Goal: Information Seeking & Learning: Compare options

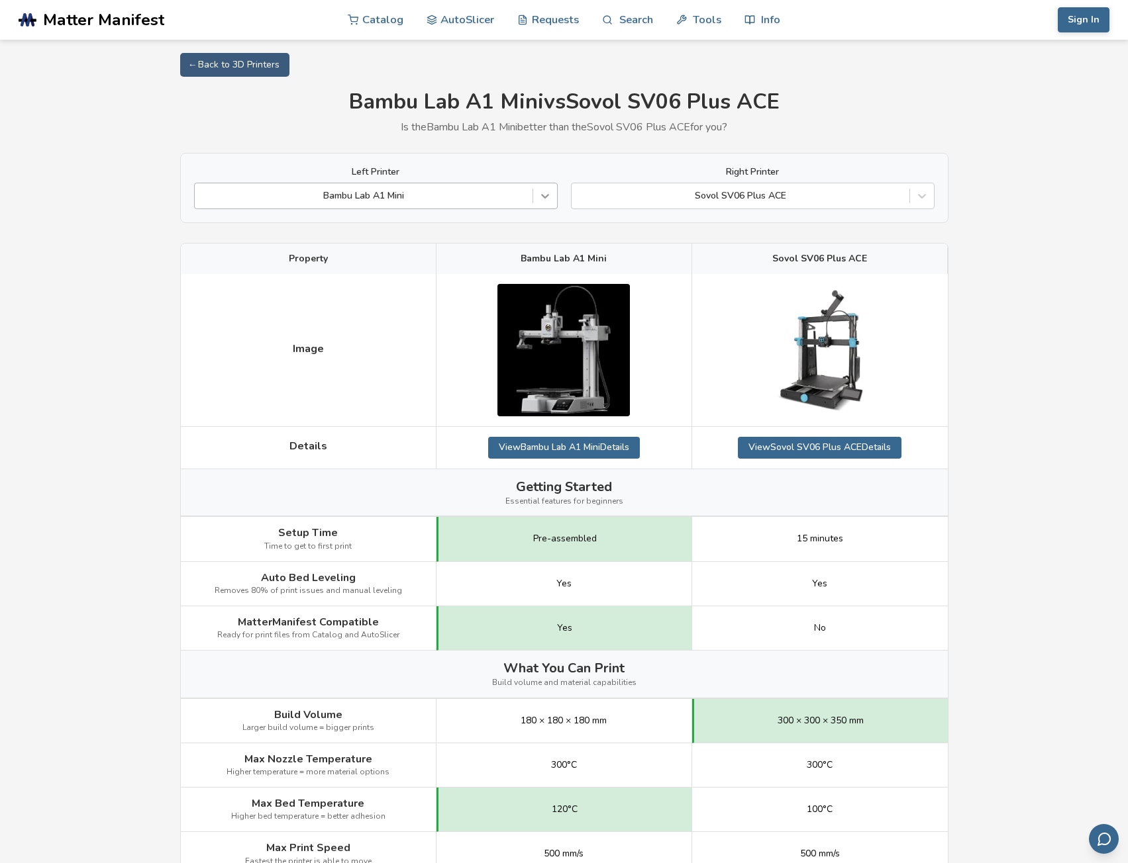
click at [542, 199] on icon at bounding box center [544, 195] width 13 height 13
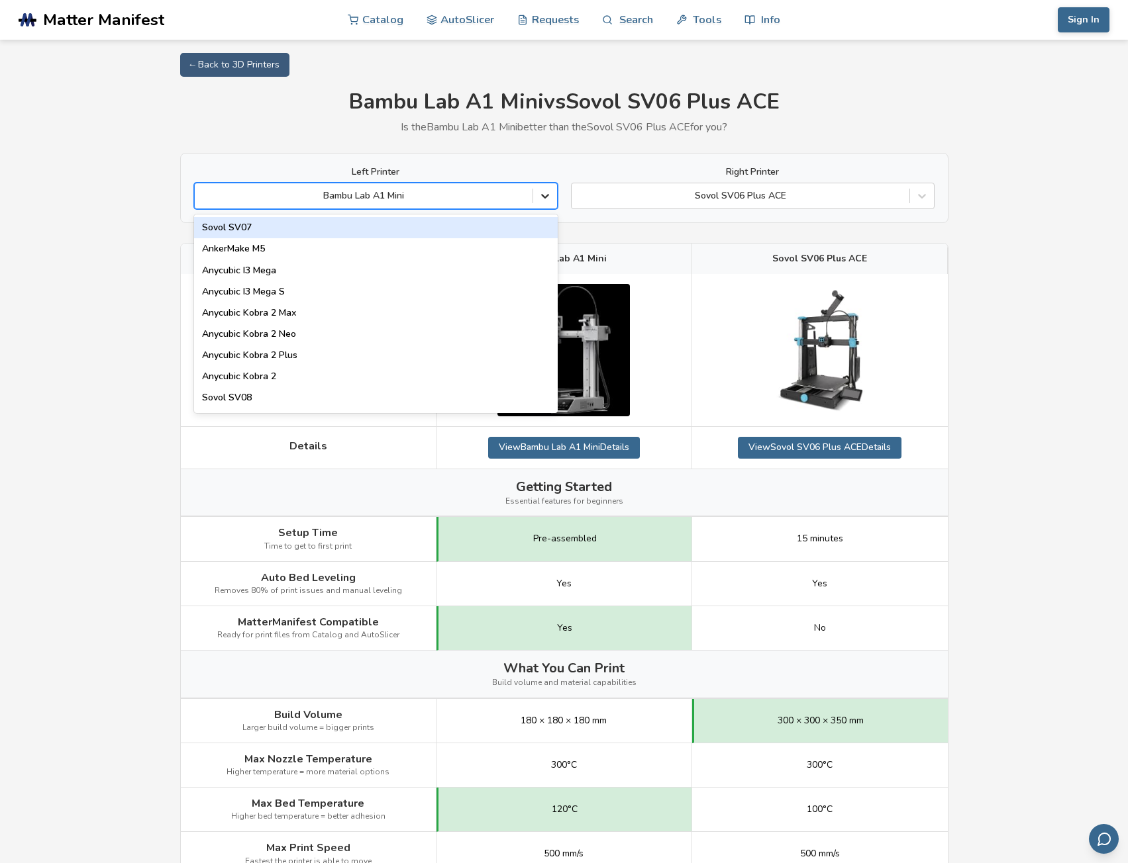
click at [542, 199] on icon at bounding box center [544, 195] width 13 height 13
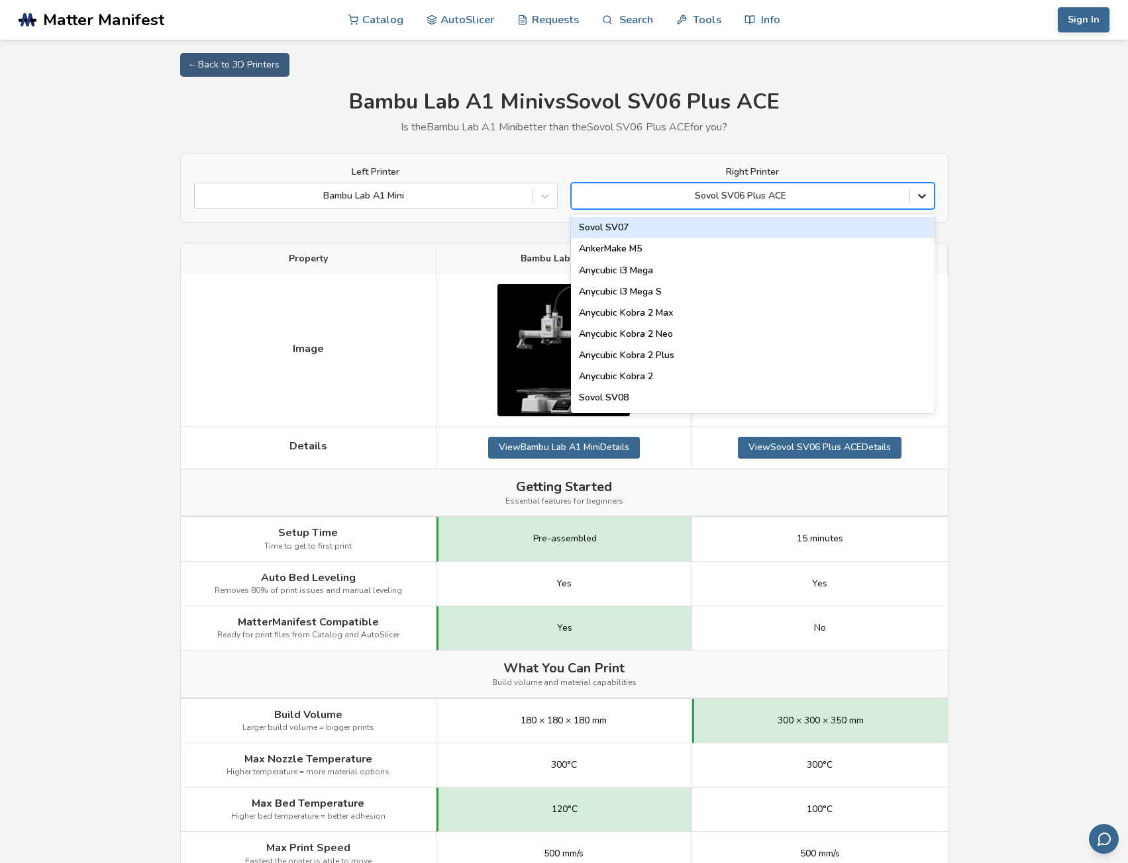
click at [922, 197] on icon at bounding box center [922, 197] width 8 height 5
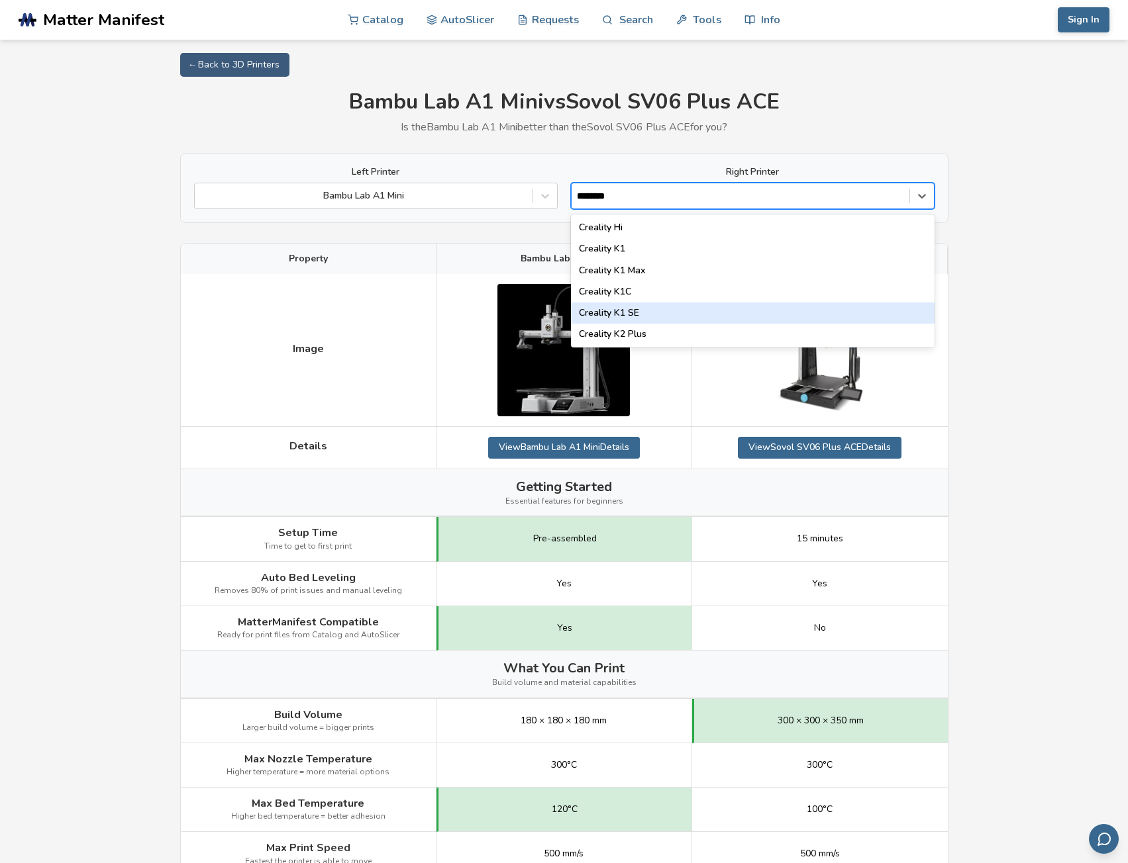
type input "********"
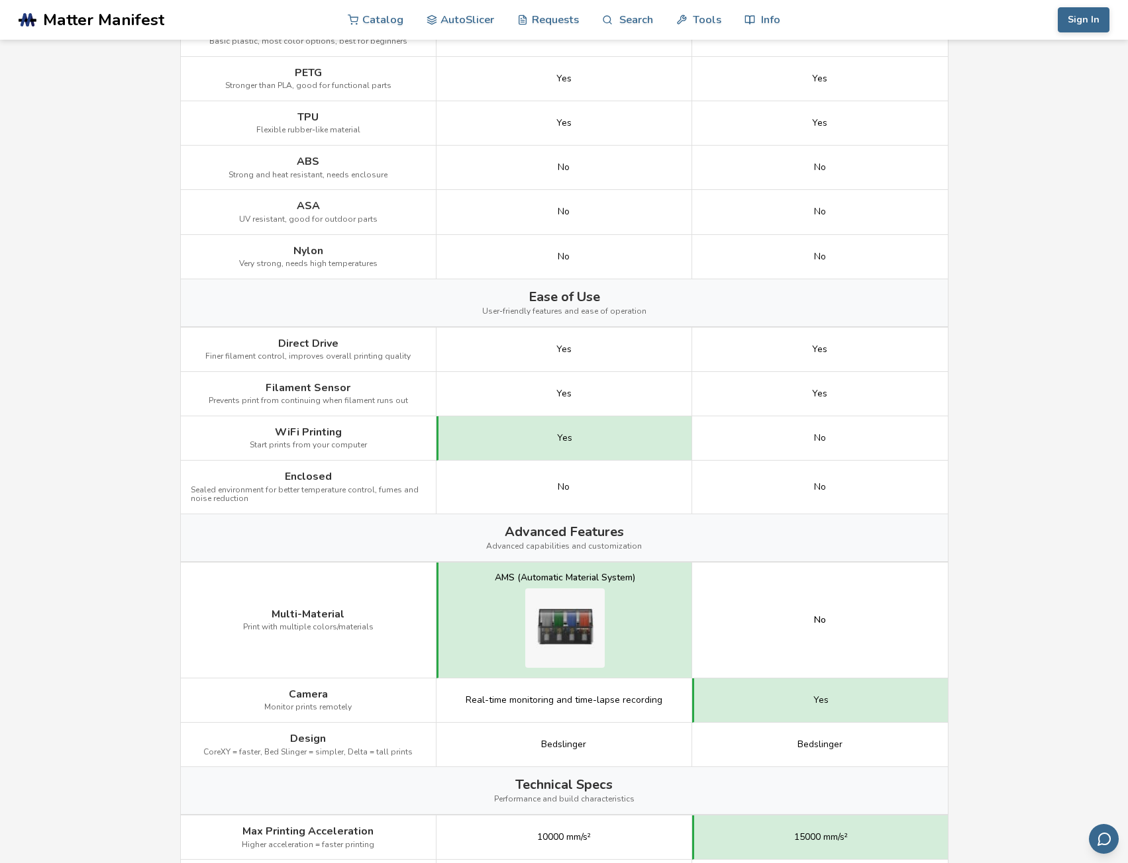
scroll to position [1390, 0]
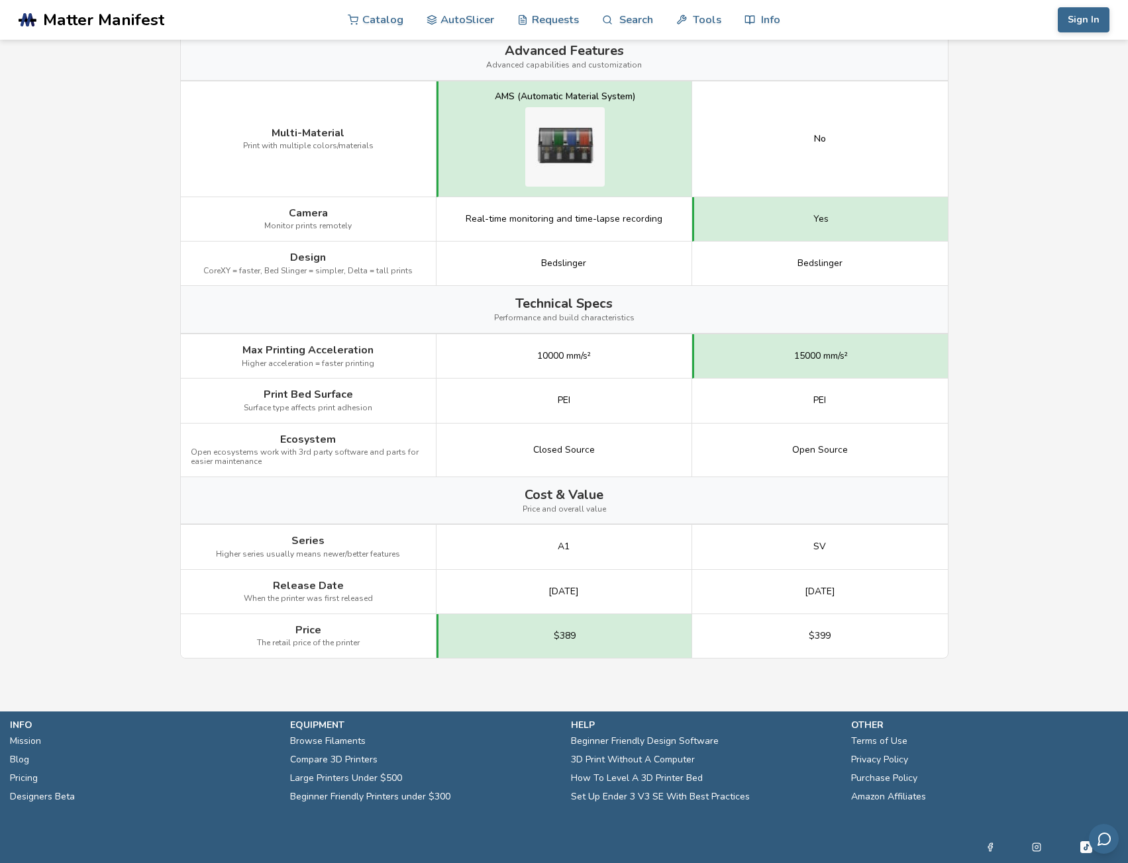
drag, startPoint x: 171, startPoint y: 377, endPoint x: 169, endPoint y: 332, distance: 45.1
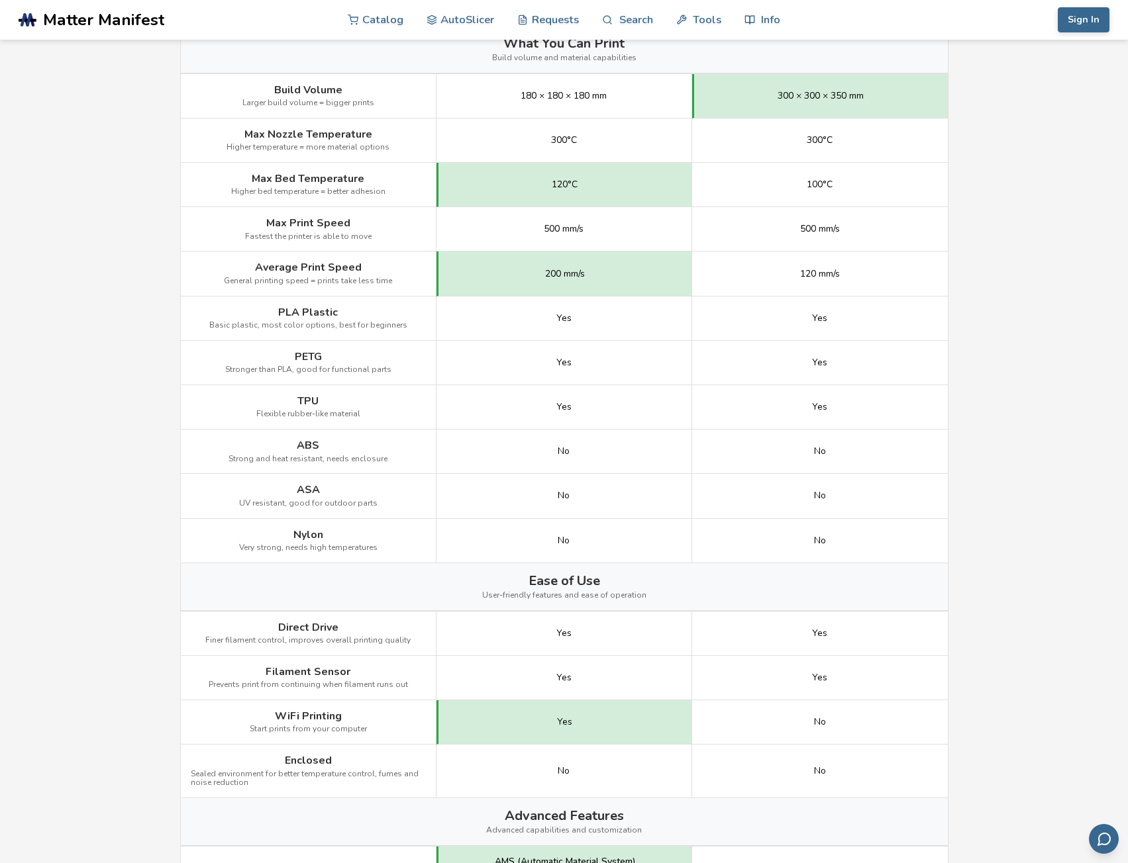
scroll to position [0, 0]
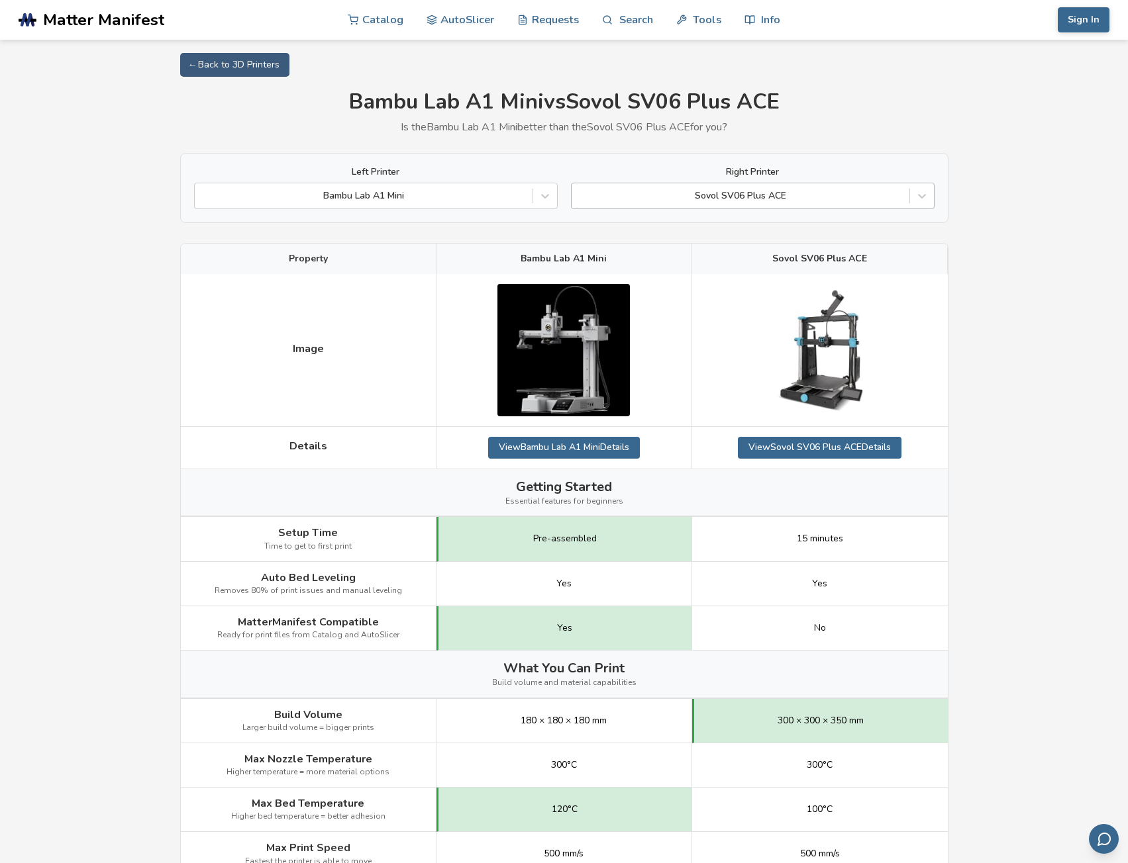
click at [755, 193] on div at bounding box center [740, 195] width 324 height 13
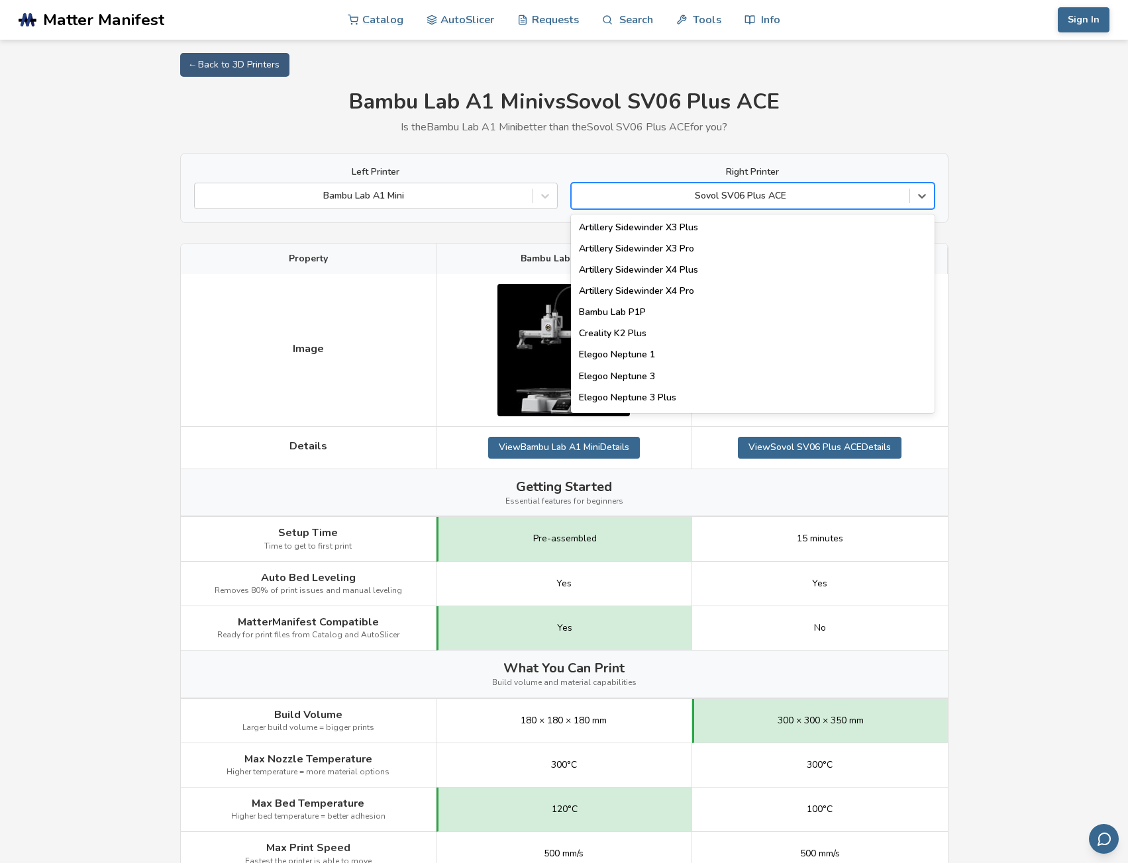
scroll to position [1698, 0]
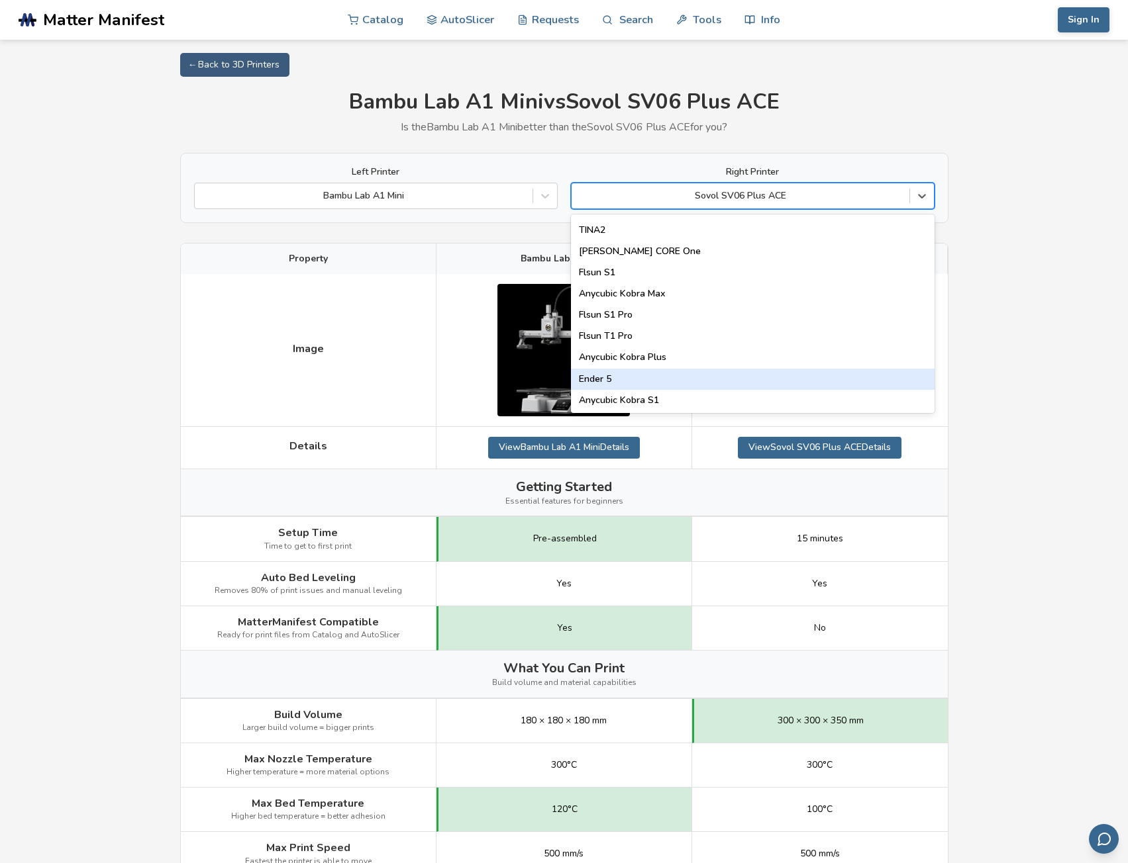
click at [650, 380] on div "Ender 5" at bounding box center [752, 379] width 363 height 21
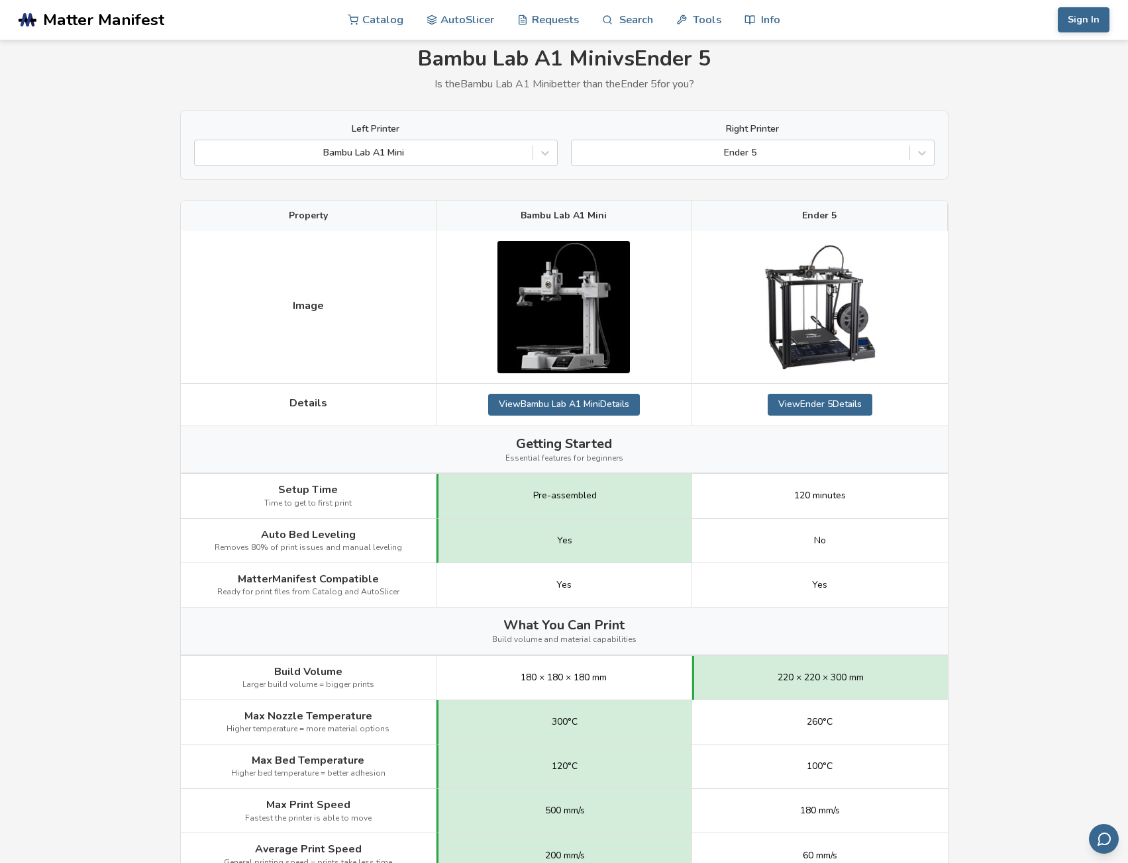
scroll to position [66, 0]
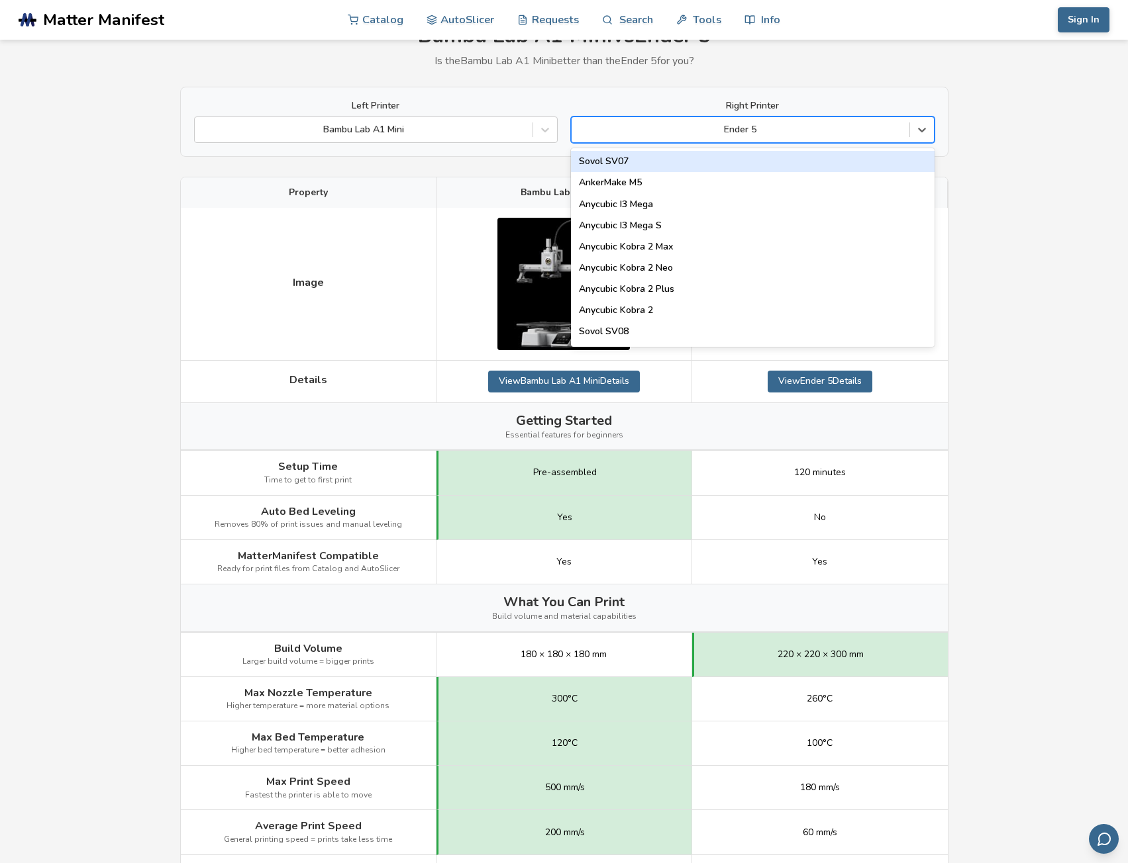
click at [832, 138] on div "Ender 5" at bounding box center [740, 130] width 338 height 19
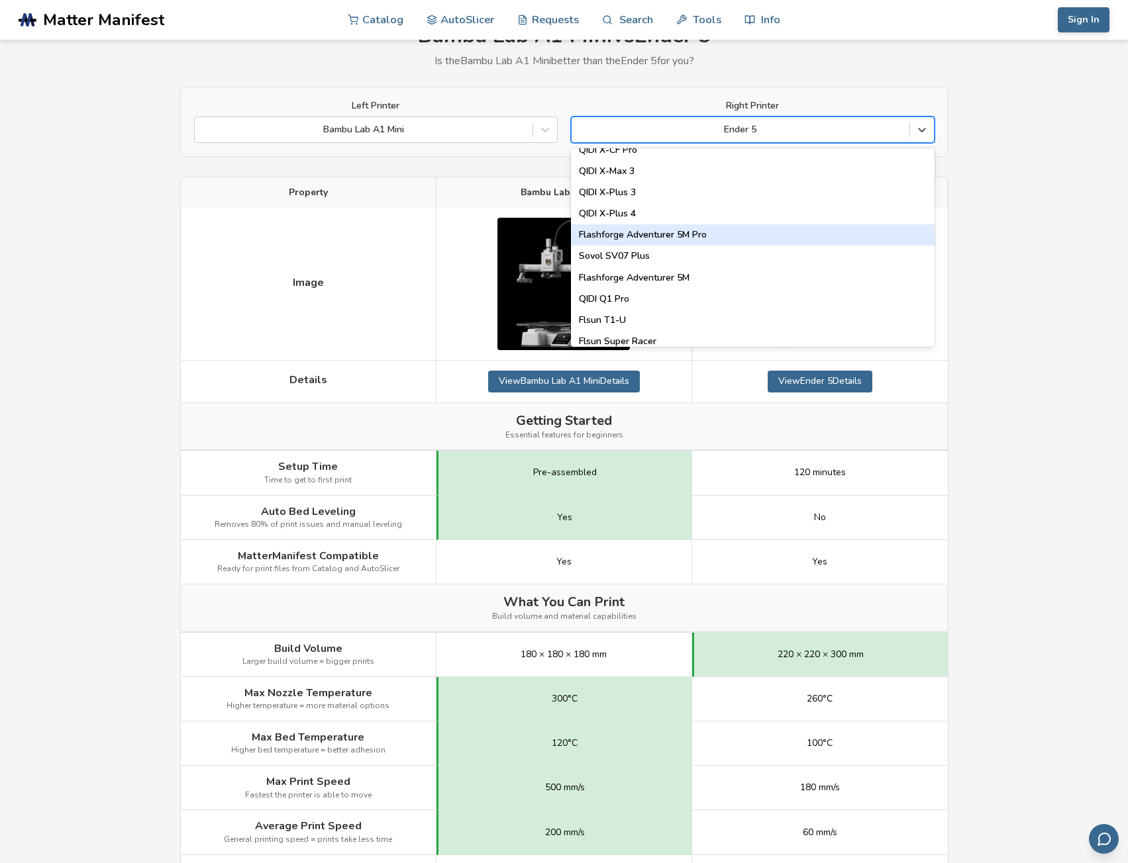
scroll to position [1433, 0]
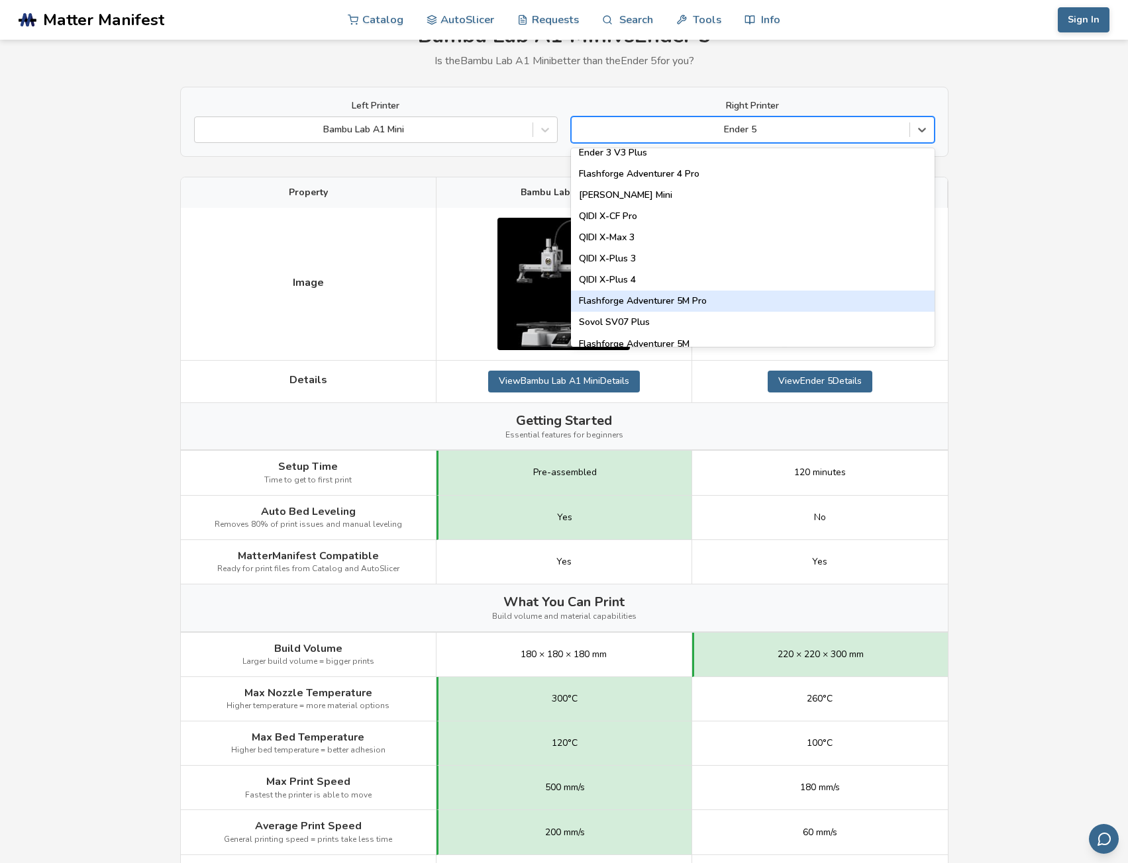
click at [661, 296] on div "Flashforge Adventurer 5M Pro" at bounding box center [752, 301] width 363 height 21
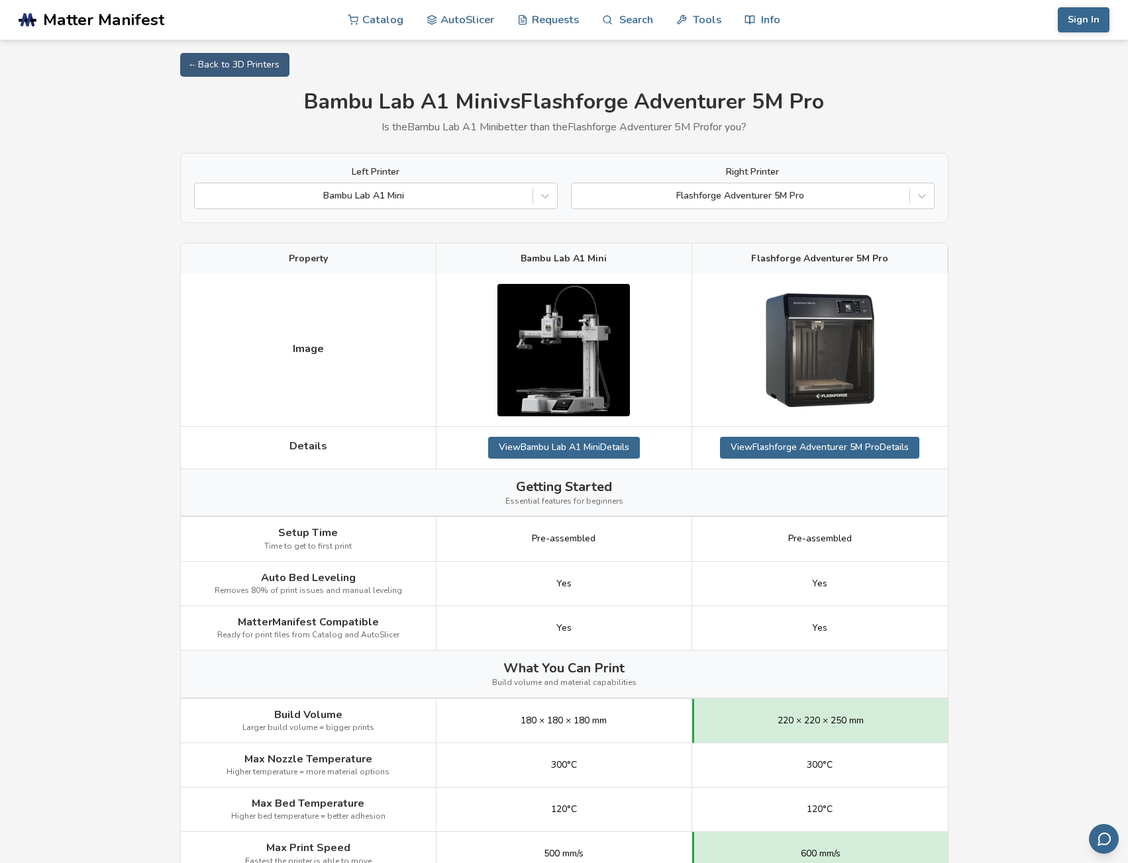
click at [809, 260] on span "Flashforge Adventurer 5M Pro" at bounding box center [819, 259] width 137 height 11
copy span "Flashforge Adventurer 5M Pro"
